Goal: Information Seeking & Learning: Learn about a topic

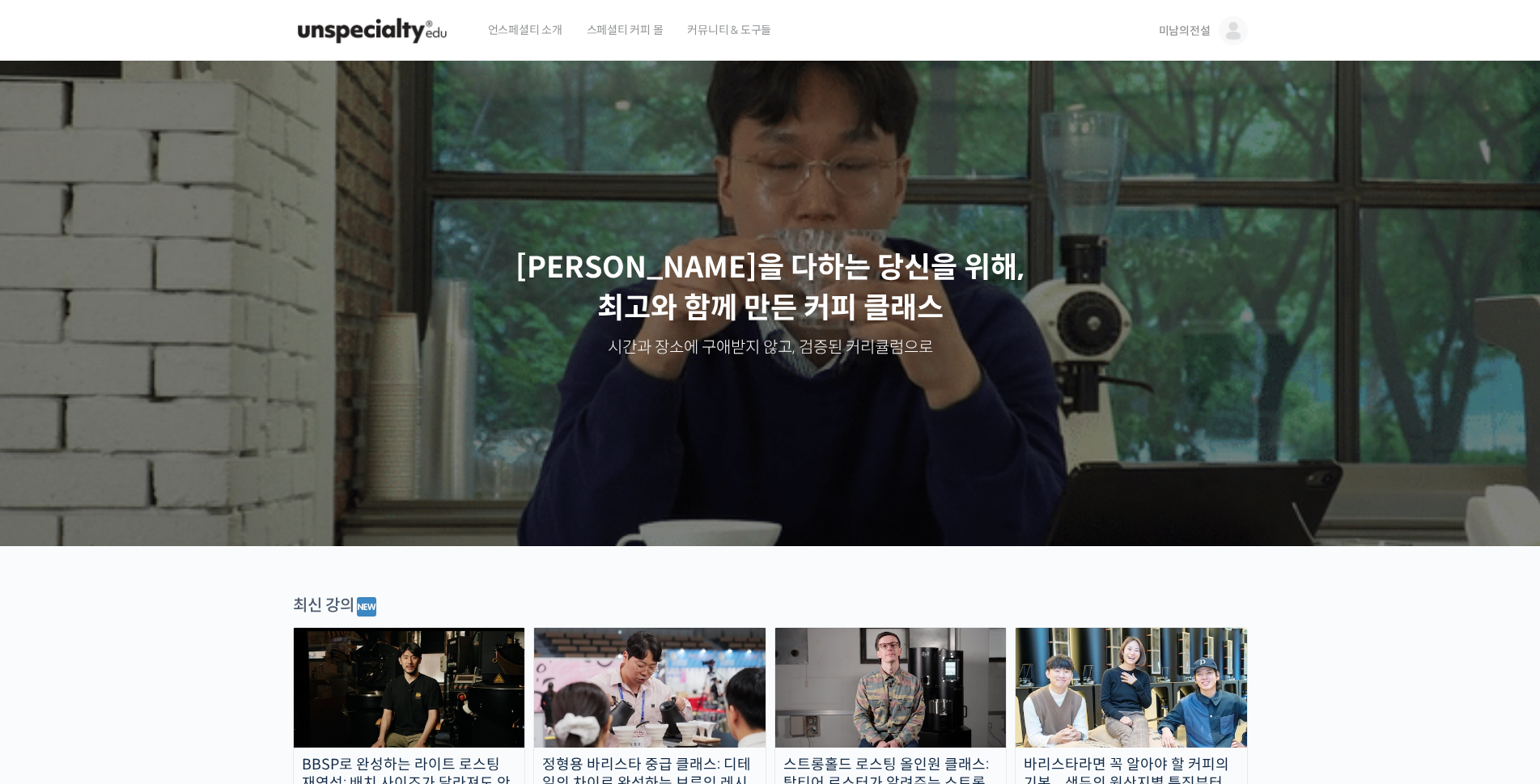
click at [1186, 32] on span "미남의전설" at bounding box center [1184, 30] width 51 height 15
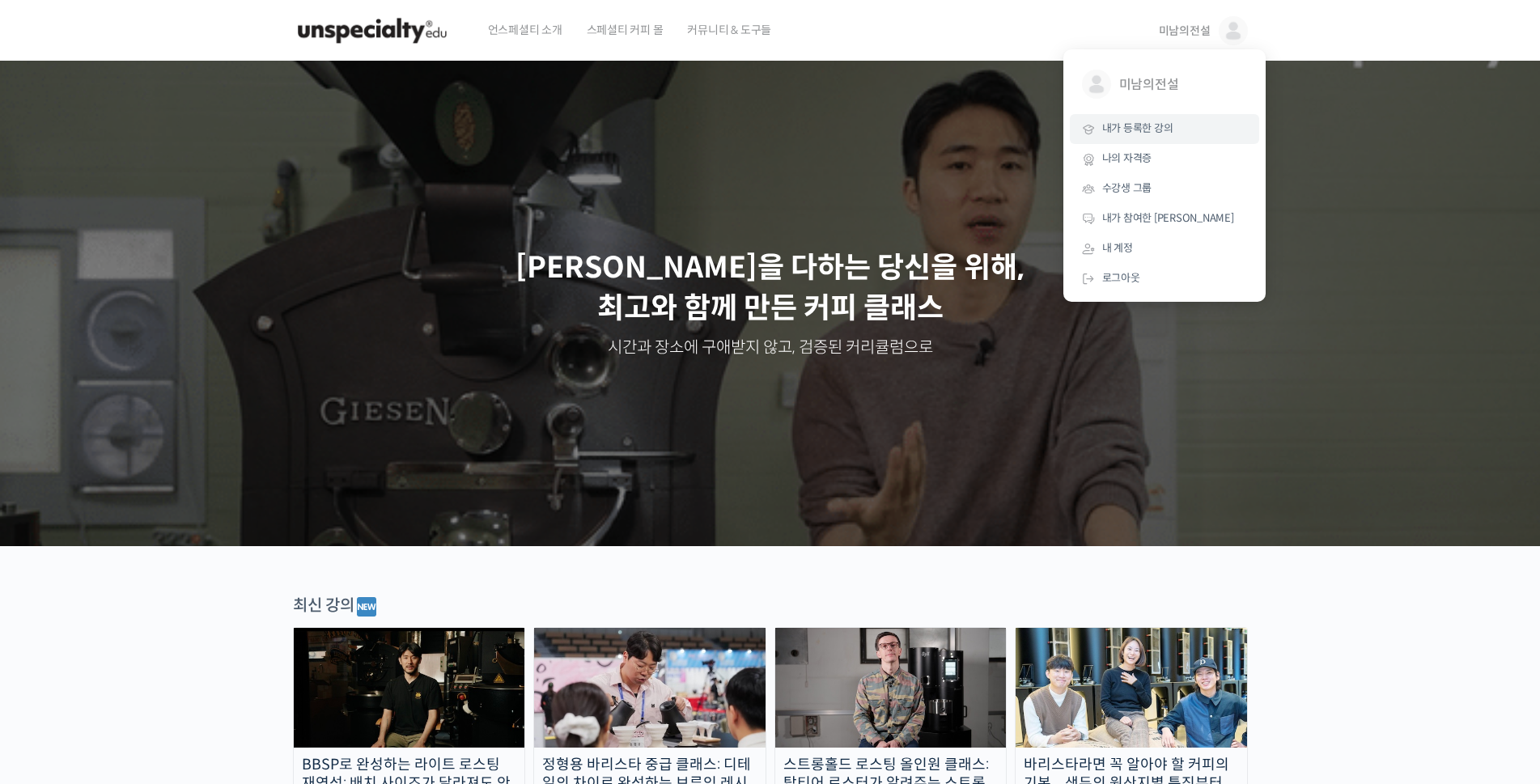
click at [1142, 138] on link "내가 등록한 강의" at bounding box center [1164, 129] width 189 height 30
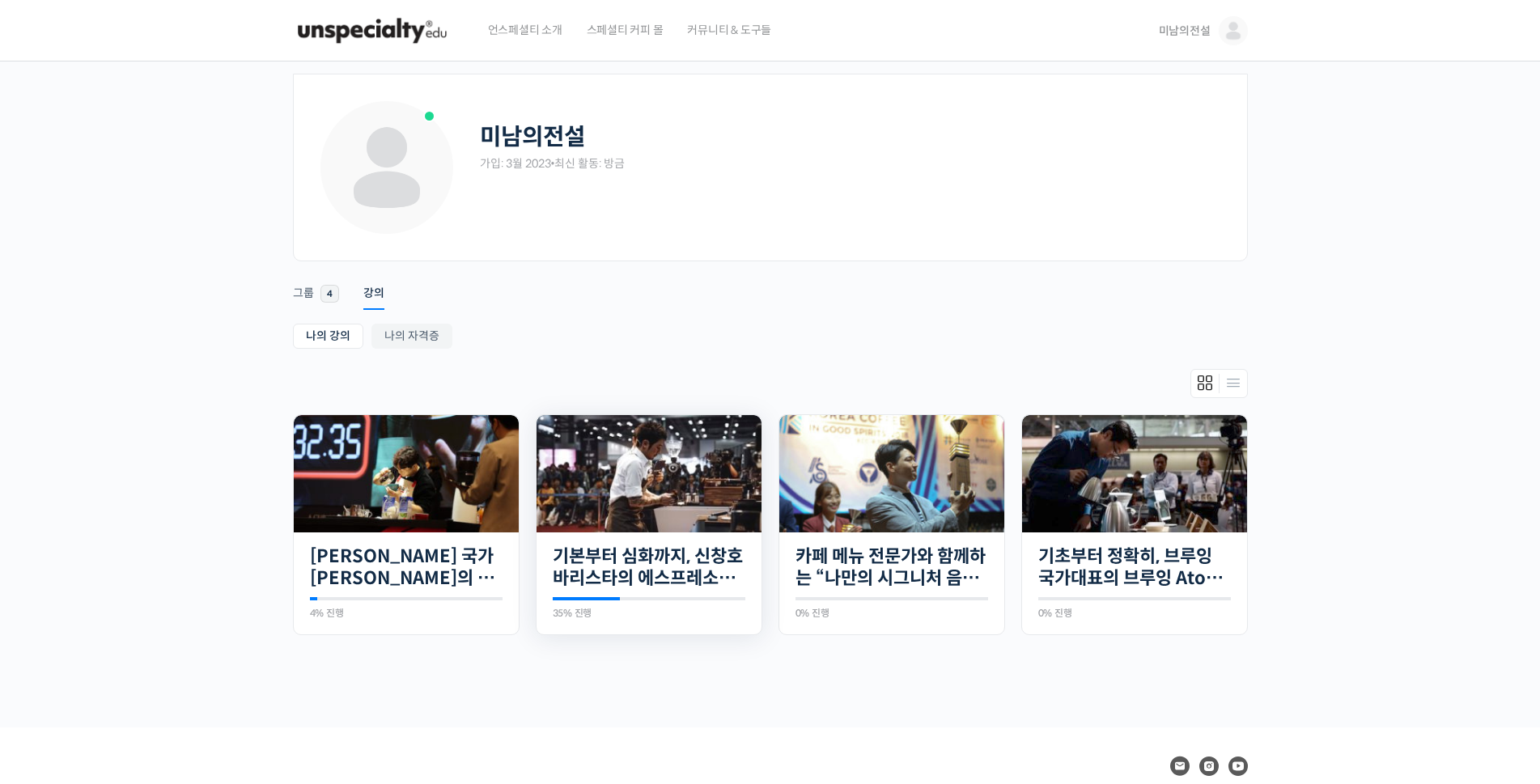
click at [628, 527] on img at bounding box center [649, 473] width 225 height 117
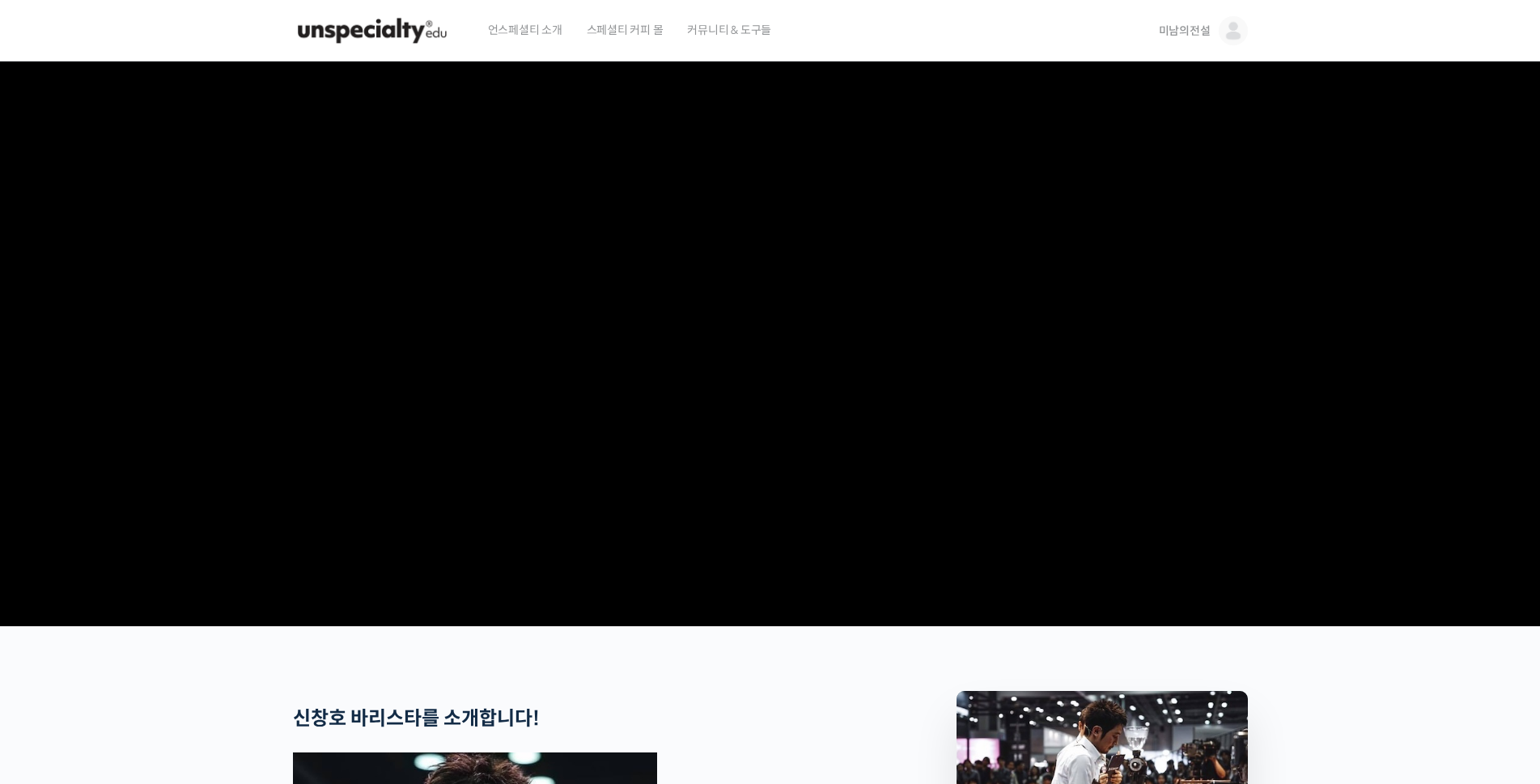
scroll to position [470, 0]
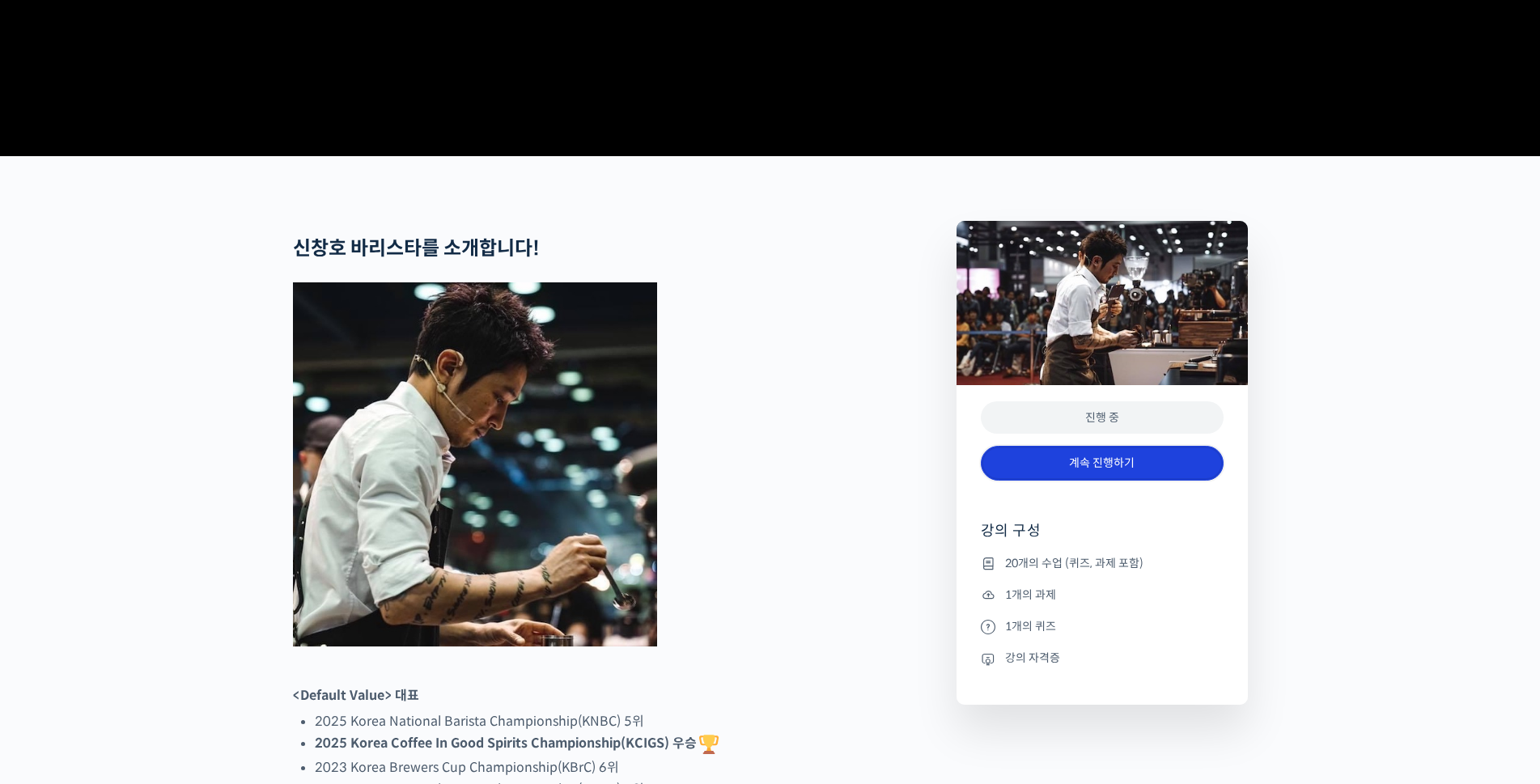
click at [1062, 481] on link "계속 진행하기" at bounding box center [1102, 463] width 243 height 35
